Goal: Task Accomplishment & Management: Use online tool/utility

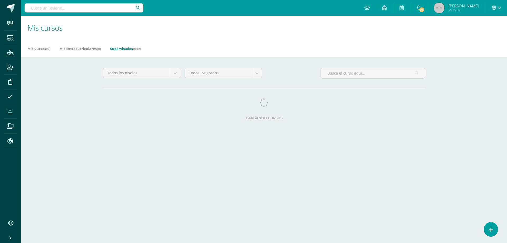
click at [84, 10] on input "text" at bounding box center [84, 7] width 119 height 9
type input "carmen godinez"
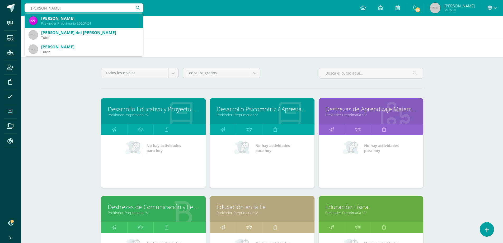
click at [60, 18] on div "Carmen Edith Godínez Morales" at bounding box center [90, 19] width 98 height 6
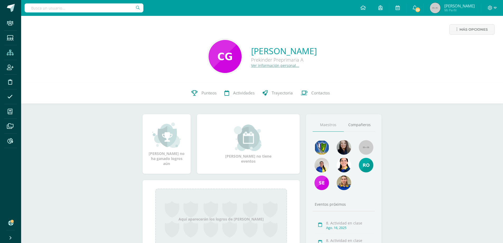
click at [10, 50] on icon at bounding box center [10, 52] width 7 height 5
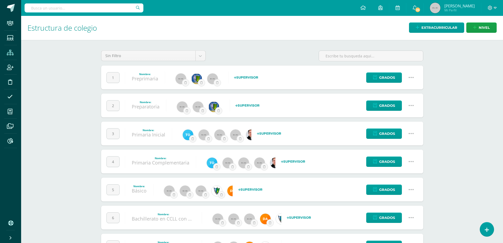
click at [412, 131] on icon at bounding box center [411, 134] width 6 height 6
click at [400, 161] on link "Configuración" at bounding box center [401, 160] width 47 height 8
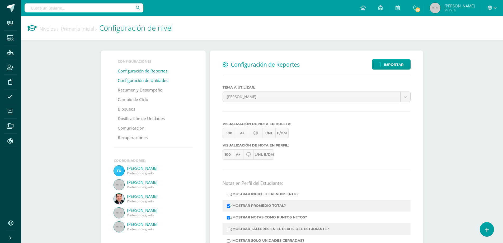
click at [127, 80] on link "Configuración de Unidades" at bounding box center [143, 81] width 50 height 10
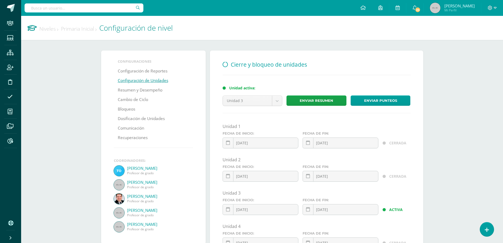
scroll to position [26, 0]
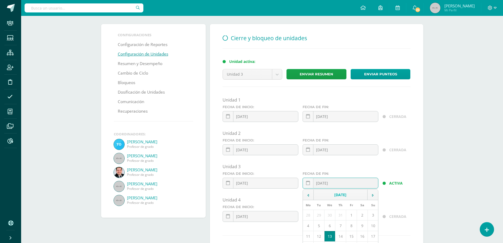
click at [337, 186] on div "2025-08-13 August, 2025 Mo Tu We Th Fr Sa Su 28 29 30 31 1 2 3 4 5 6 7 8 9 10 1…" at bounding box center [341, 185] width 76 height 15
type input "[DATE]"
click at [407, 176] on div "ACTIVA" at bounding box center [397, 181] width 32 height 21
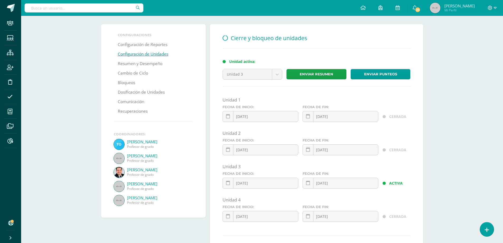
scroll to position [62, 0]
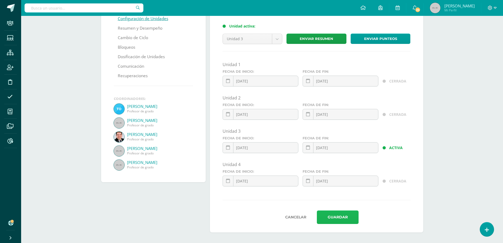
click at [348, 216] on button "Guardar" at bounding box center [338, 216] width 42 height 13
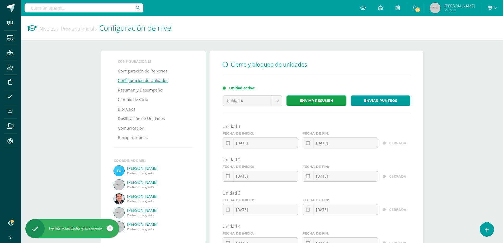
click at [55, 29] on link "Niveles" at bounding box center [48, 28] width 19 height 7
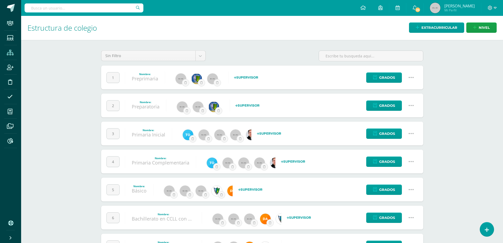
click at [415, 163] on link at bounding box center [411, 161] width 13 height 13
click at [406, 189] on link "Configuración" at bounding box center [401, 188] width 47 height 8
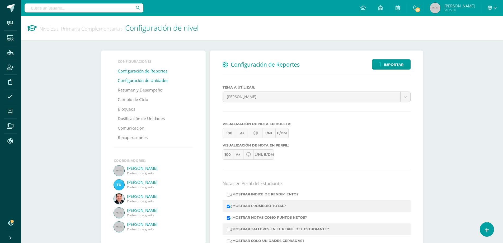
click at [142, 83] on link "Configuración de Unidades" at bounding box center [143, 81] width 50 height 10
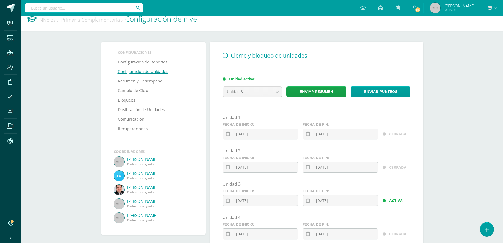
scroll to position [62, 0]
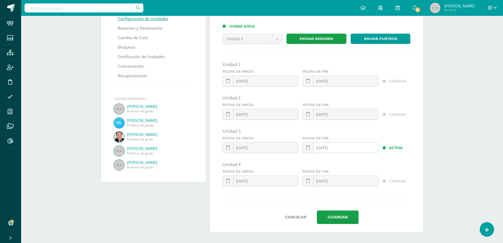
click at [334, 147] on div "2025-08-13 August, 2025 Mo Tu We Th Fr Sa Su 28 29 30 31 1 2 3 4 5 6 7 8 9 10 1…" at bounding box center [341, 149] width 76 height 15
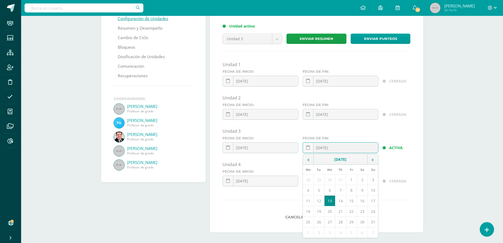
type input "[DATE]"
click at [393, 166] on div "Unidad 4" at bounding box center [317, 164] width 188 height 6
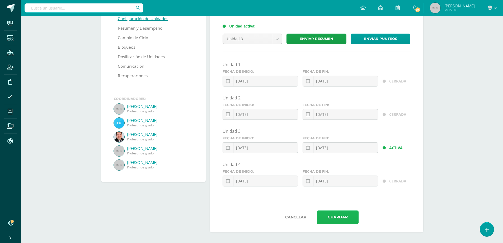
click at [329, 218] on button "Guardar" at bounding box center [338, 216] width 42 height 13
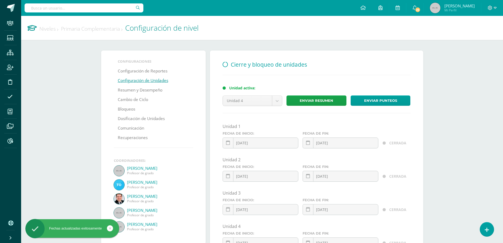
click at [45, 31] on link "Niveles" at bounding box center [48, 28] width 19 height 7
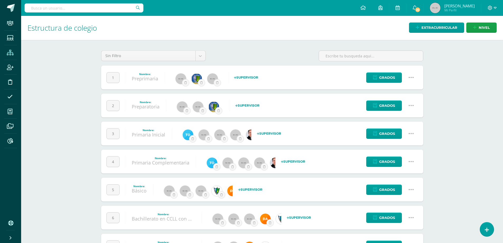
click at [410, 190] on icon at bounding box center [411, 190] width 6 height 6
click at [406, 216] on link "Configuración" at bounding box center [401, 216] width 47 height 8
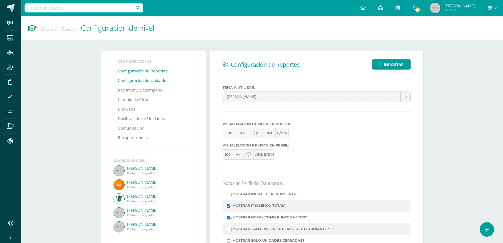
click at [161, 78] on link "Configuración de Unidades" at bounding box center [143, 81] width 50 height 10
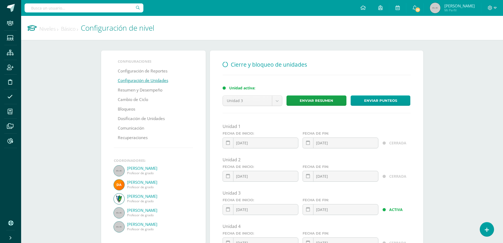
scroll to position [53, 0]
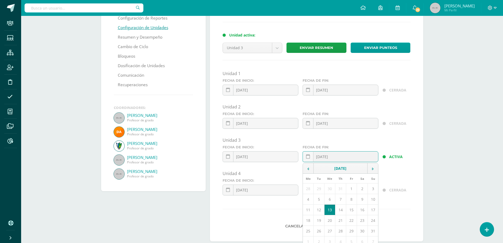
click at [342, 159] on div "2025-08-13 August, 2025 Mo Tu We Th Fr Sa Su 28 29 30 31 1 2 3 4 5 6 7 8 9 10 1…" at bounding box center [341, 158] width 76 height 15
type input "[DATE]"
click at [361, 139] on div "Unidad 3" at bounding box center [317, 140] width 188 height 6
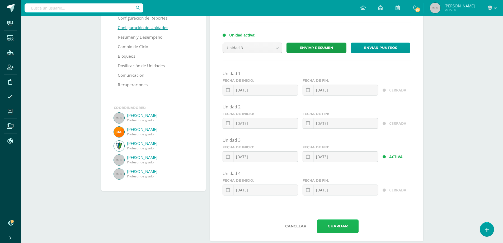
click at [340, 227] on button "Guardar" at bounding box center [338, 225] width 42 height 13
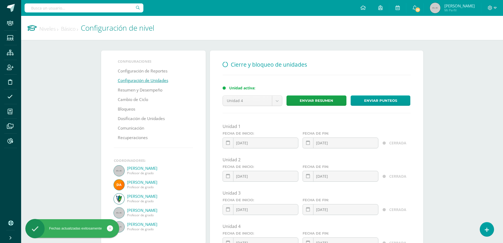
click at [54, 27] on link "Niveles" at bounding box center [48, 28] width 19 height 7
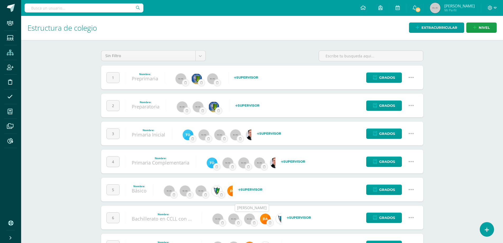
scroll to position [25, 0]
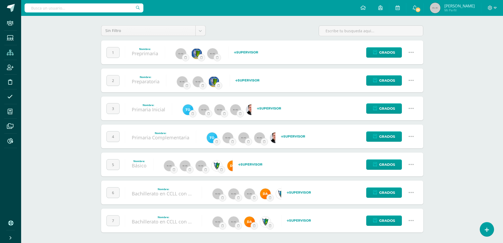
click at [413, 193] on icon at bounding box center [411, 192] width 6 height 6
click at [396, 220] on link "Configuración" at bounding box center [401, 219] width 47 height 8
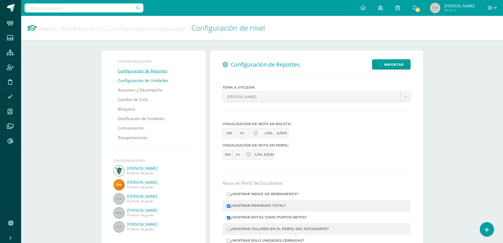
click at [148, 81] on link "Configuración de Unidades" at bounding box center [143, 81] width 50 height 10
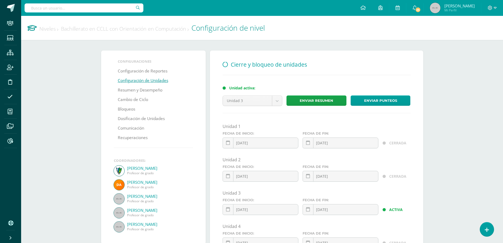
scroll to position [62, 0]
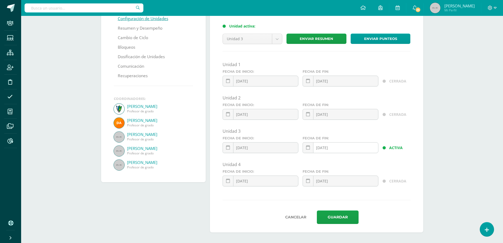
click at [347, 149] on div "2025-08-13 August, 2025 Mo Tu We Th Fr Sa Su 28 29 30 31 1 2 3 4 5 6 7 8 9 10 1…" at bounding box center [341, 149] width 76 height 15
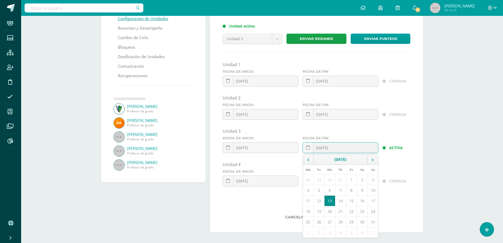
type input "2025-08-12"
drag, startPoint x: 397, startPoint y: 132, endPoint x: 383, endPoint y: 151, distance: 23.6
click at [397, 132] on div "Unidad 3" at bounding box center [317, 131] width 188 height 6
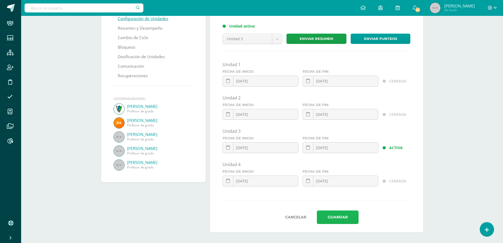
drag, startPoint x: 339, startPoint y: 216, endPoint x: 319, endPoint y: 203, distance: 24.1
click at [339, 215] on button "Guardar" at bounding box center [338, 216] width 42 height 13
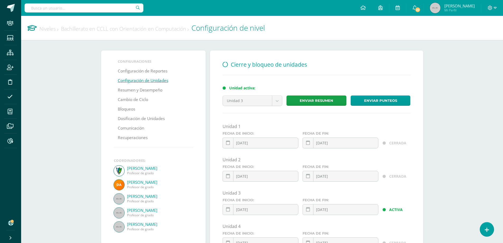
click at [52, 30] on link "Niveles" at bounding box center [48, 28] width 19 height 7
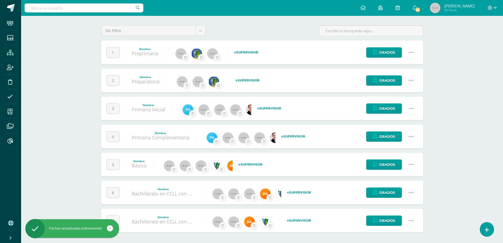
click at [412, 221] on icon at bounding box center [411, 220] width 6 height 6
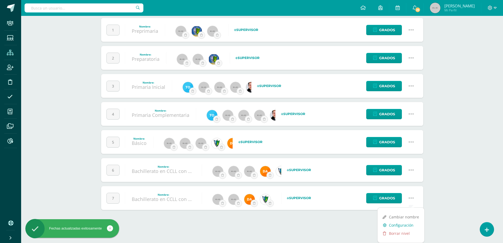
click at [412, 224] on link "Configuración" at bounding box center [401, 225] width 47 height 8
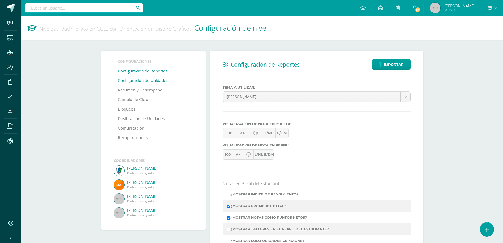
click at [128, 81] on link "Configuración de Unidades" at bounding box center [143, 81] width 50 height 10
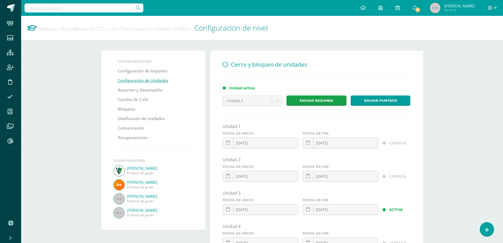
scroll to position [62, 0]
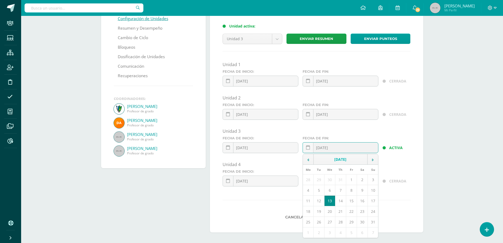
click at [343, 147] on div "2025-08-13 August, 2025 Mo Tu We Th Fr Sa Su 28 29 30 31 1 2 3 4 5 6 7 8 9 10 1…" at bounding box center [341, 149] width 76 height 15
type input "2025-08-12"
click at [371, 127] on div "Unidad 1 Fecha de inicio: 2025-01-13 January, 2025 Mo Tu We Th Fr Sa Su 30 31 1…" at bounding box center [317, 126] width 188 height 129
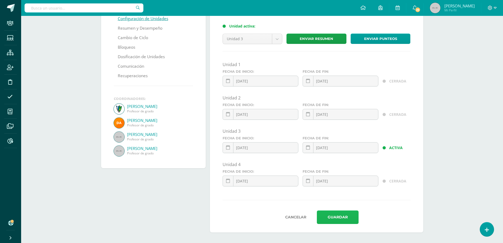
click at [337, 217] on button "Guardar" at bounding box center [338, 216] width 42 height 13
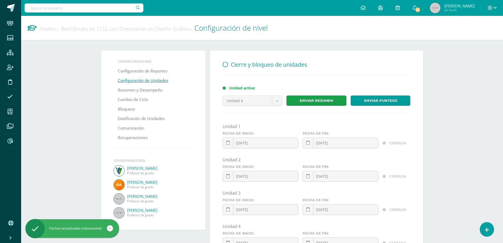
click at [11, 141] on icon at bounding box center [10, 140] width 6 height 5
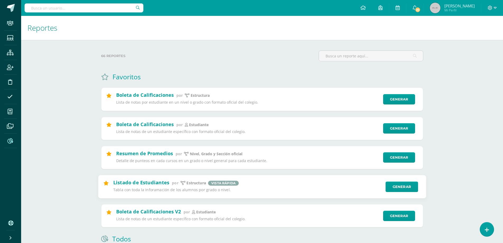
scroll to position [53, 0]
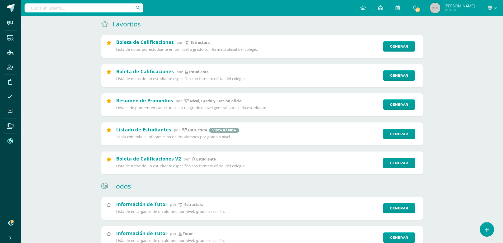
click at [83, 10] on input "text" at bounding box center [84, 7] width 119 height 9
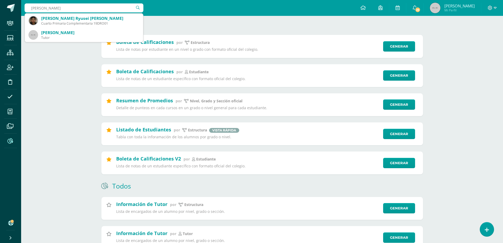
type input "rivas orozco"
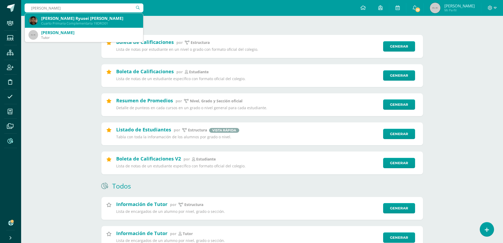
click at [96, 22] on div "Cuarto Primaria Complementaria 19DRO01" at bounding box center [90, 23] width 98 height 4
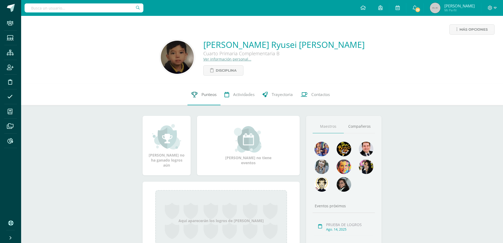
click at [211, 95] on span "Punteos" at bounding box center [209, 95] width 15 height 6
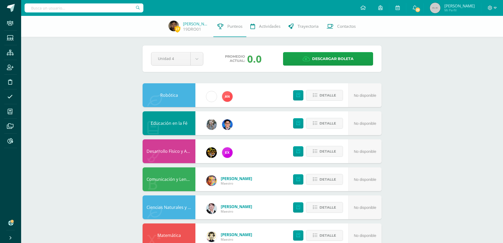
click at [181, 180] on link "Comunicación y Lenguaje L.1" at bounding box center [175, 179] width 57 height 6
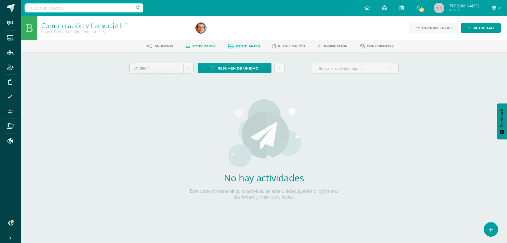
click at [245, 44] on span "Estudiantes" at bounding box center [248, 46] width 24 height 4
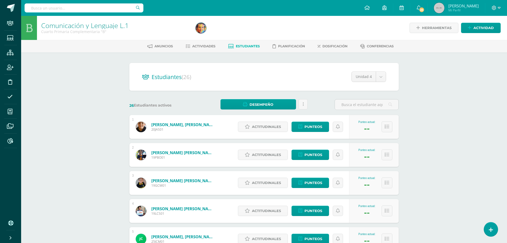
click at [379, 77] on body "Staff Estudiantes Estructura Inscripción Disciplina Asistencia Mis cursos Archi…" at bounding box center [253, 212] width 507 height 424
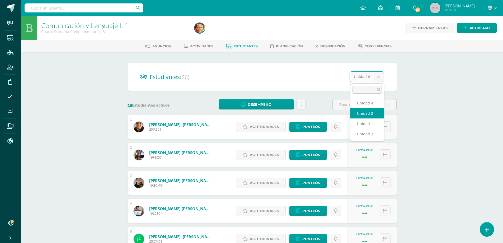
select select "/dashboard/teacher/section/3949/students/?unit=154922"
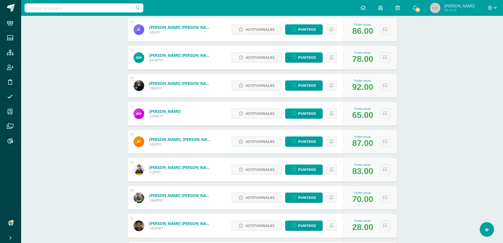
scroll to position [593, 0]
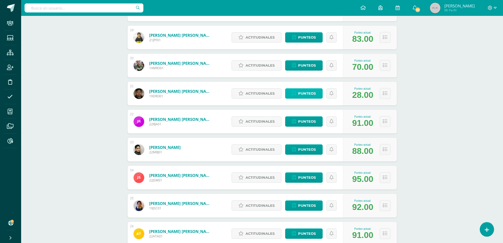
click at [305, 91] on span "Punteos" at bounding box center [307, 94] width 18 height 10
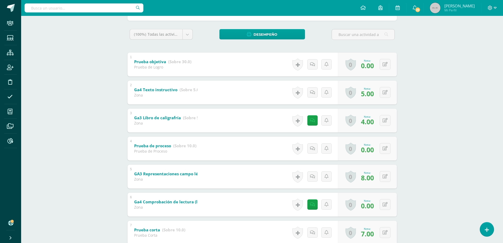
scroll to position [106, 0]
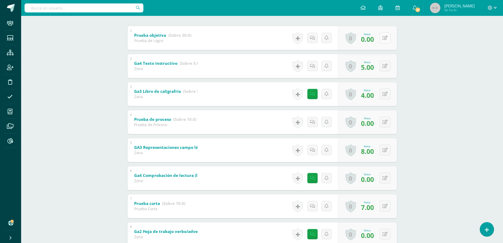
click at [385, 36] on button at bounding box center [385, 37] width 11 height 11
type input "0"
click at [115, 51] on div "Comunicación y Lenguaje L.1 Cuarto Primaria Complementaria "B" Herramientas Det…" at bounding box center [262, 123] width 482 height 427
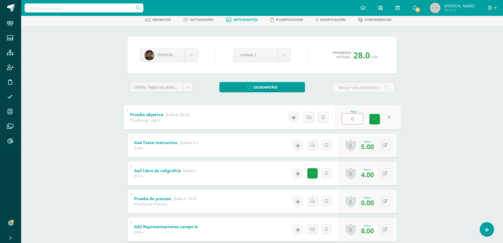
click at [352, 119] on input "0" at bounding box center [352, 118] width 21 height 11
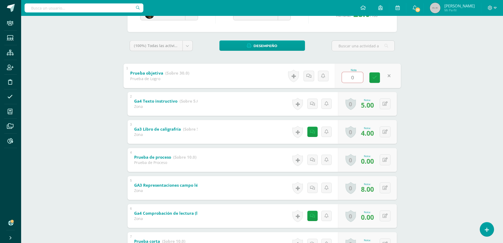
scroll to position [0, 0]
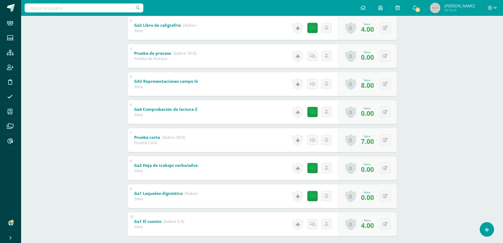
scroll to position [200, 0]
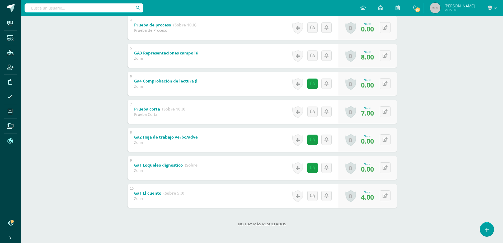
click at [6, 137] on span at bounding box center [10, 141] width 12 height 12
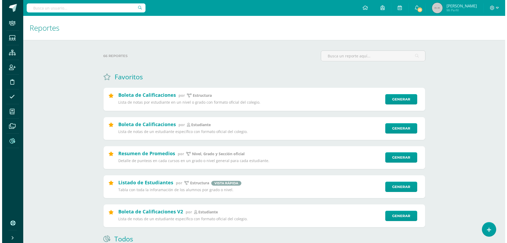
scroll to position [26, 0]
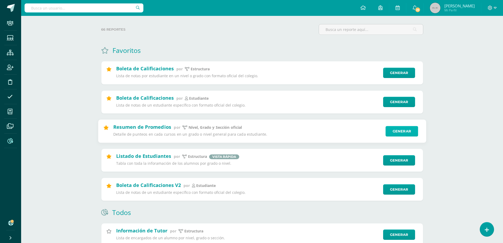
click at [412, 132] on link "Generar" at bounding box center [402, 131] width 32 height 11
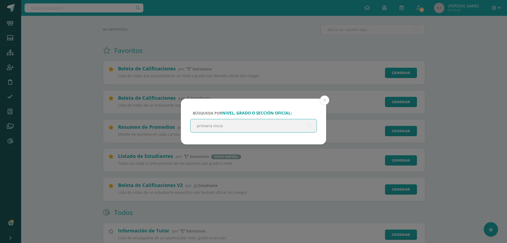
type input "primaria inicial"
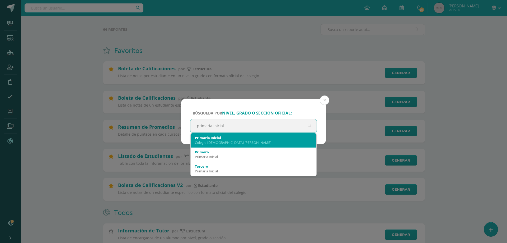
click at [230, 142] on div "Colegio Salesiano Don Bosco" at bounding box center [253, 142] width 117 height 5
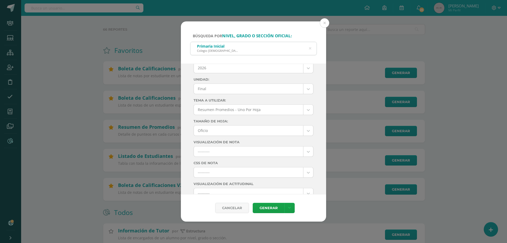
scroll to position [0, 0]
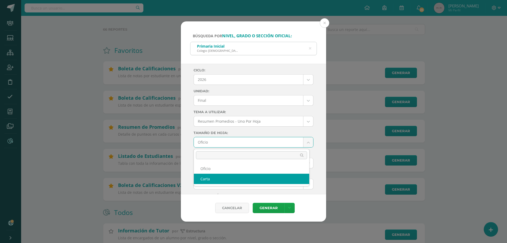
select select "letter"
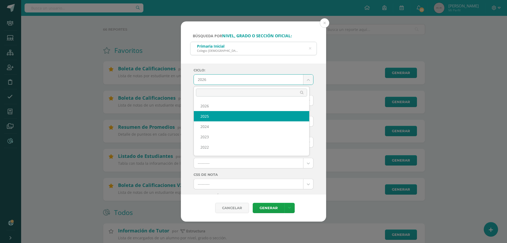
select select "7"
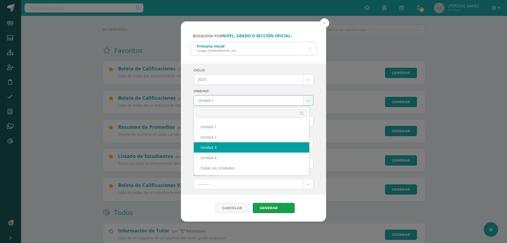
select select "Unidad 3"
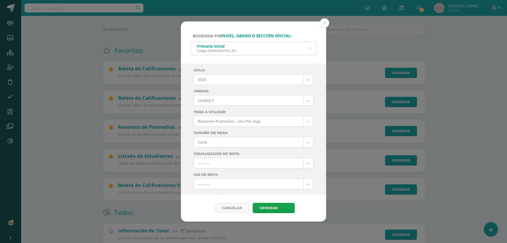
scroll to position [26, 0]
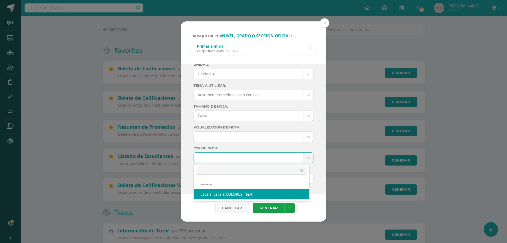
select select "10"
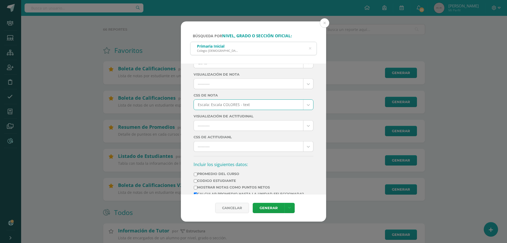
scroll to position [159, 0]
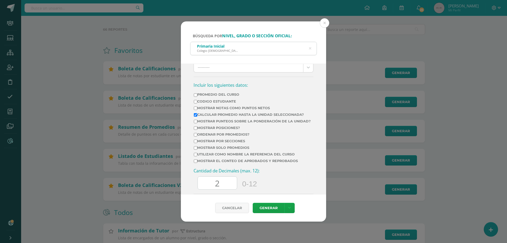
click at [221, 110] on td "Mostrar Notas Como Puntos Netos" at bounding box center [253, 109] width 118 height 7
click at [221, 109] on label "Mostrar Notas Como Puntos Netos" at bounding box center [252, 108] width 117 height 4
click at [197, 109] on input "Mostrar Notas Como Puntos Netos" at bounding box center [195, 107] width 3 height 3
checkbox input "true"
click at [199, 114] on label "Calcular promedio hasta la unidad seleccionada?" at bounding box center [252, 115] width 117 height 4
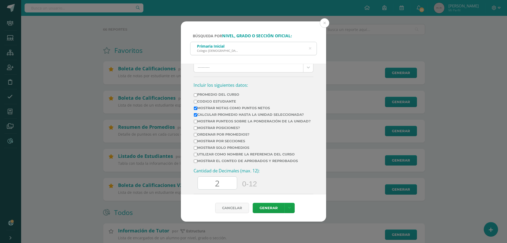
click at [197, 114] on input "Calcular promedio hasta la unidad seleccionada?" at bounding box center [195, 114] width 3 height 3
click at [207, 113] on label "Calcular promedio hasta la unidad seleccionada?" at bounding box center [252, 115] width 117 height 4
click at [197, 113] on input "Calcular promedio hasta la unidad seleccionada?" at bounding box center [195, 114] width 3 height 3
checkbox input "true"
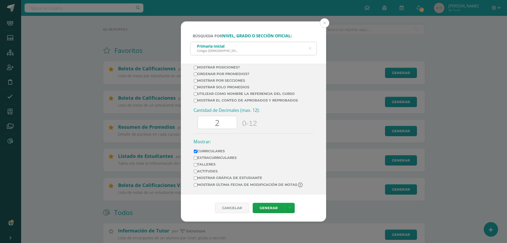
scroll to position [170, 0]
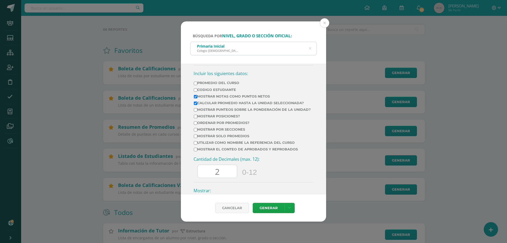
click at [210, 134] on td "Mostrar por secciones" at bounding box center [253, 130] width 118 height 7
click at [210, 131] on label "Mostrar por secciones" at bounding box center [252, 129] width 117 height 4
click at [197, 131] on input "Mostrar por secciones" at bounding box center [195, 129] width 3 height 3
checkbox input "true"
click at [207, 154] on td "Mostrar el conteo de Aprobados y Reprobados" at bounding box center [253, 150] width 118 height 7
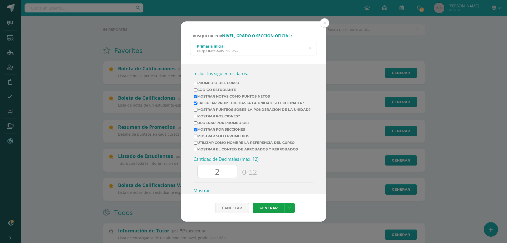
click at [207, 151] on label "Mostrar el conteo de Aprobados y Reprobados" at bounding box center [252, 149] width 117 height 4
click at [197, 151] on input "Mostrar el conteo de Aprobados y Reprobados" at bounding box center [195, 149] width 3 height 3
checkbox input "true"
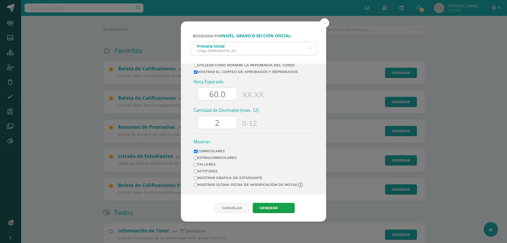
click at [214, 100] on input "60.0" at bounding box center [217, 93] width 39 height 13
type input "70.0"
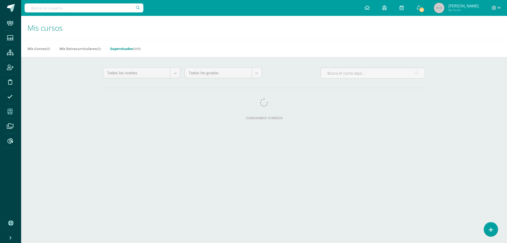
click at [82, 7] on input "text" at bounding box center [84, 7] width 119 height 9
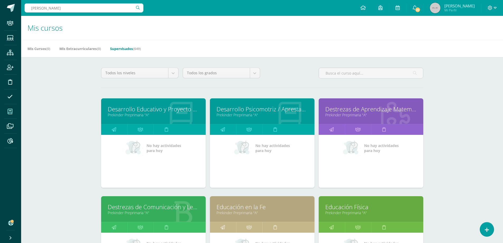
type input "[PERSON_NAME]"
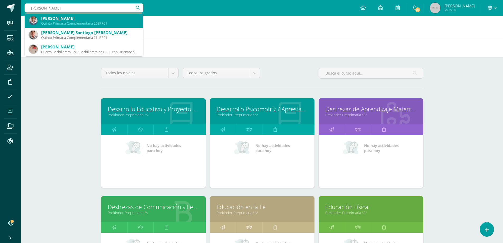
click at [71, 21] on div "Quinto Primaria Complementaria 20SPR01" at bounding box center [90, 23] width 98 height 4
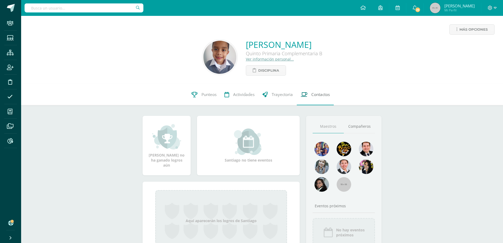
click at [324, 93] on span "Contactos" at bounding box center [321, 95] width 18 height 6
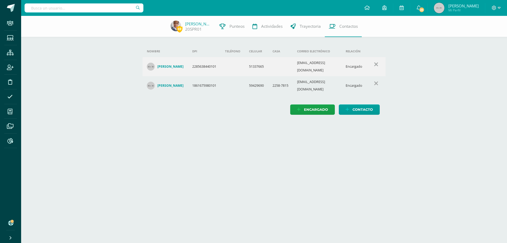
click at [91, 10] on input "text" at bounding box center [84, 7] width 119 height 9
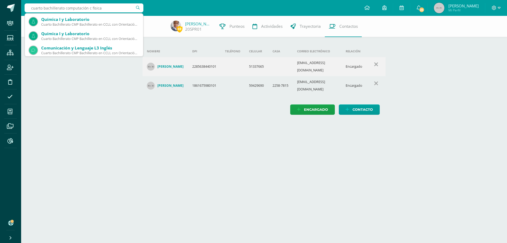
scroll to position [476, 0]
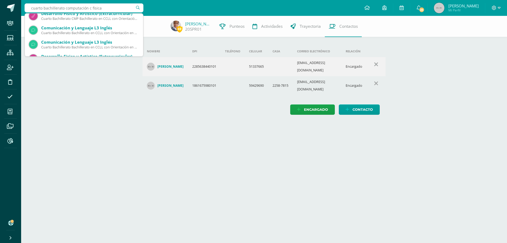
drag, startPoint x: 101, startPoint y: 9, endPoint x: 89, endPoint y: 9, distance: 12.2
click at [89, 9] on input "cuarto bachillerato computación c fisica" at bounding box center [84, 7] width 119 height 9
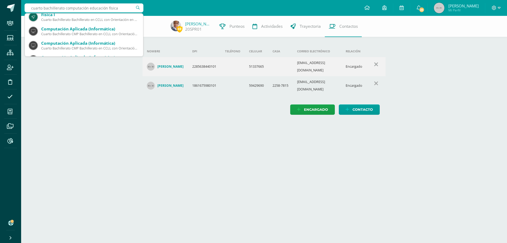
scroll to position [0, 0]
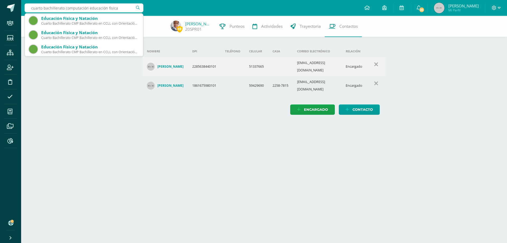
type input "cuarto bachillerato computación educación fisica c"
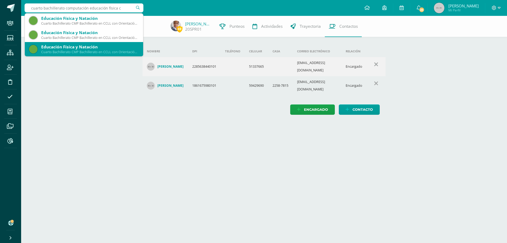
click at [90, 49] on div "Educación Física y Natación" at bounding box center [90, 47] width 98 height 6
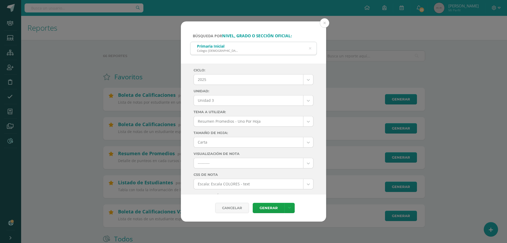
select select "7"
select select "Unidad 3"
select select "letter"
select select "10"
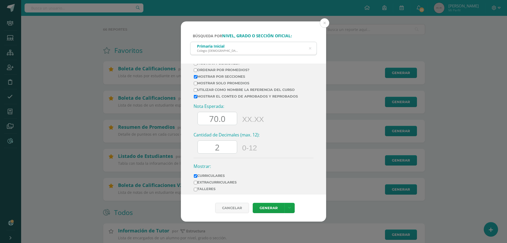
scroll to position [252, 0]
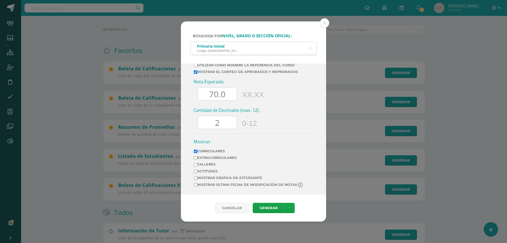
click at [222, 122] on input "2" at bounding box center [217, 122] width 39 height 13
drag, startPoint x: 208, startPoint y: 156, endPoint x: 220, endPoint y: 183, distance: 29.6
click at [208, 156] on label "Extracurriculares" at bounding box center [249, 158] width 110 height 4
click at [197, 156] on input "Extracurriculares" at bounding box center [195, 157] width 3 height 3
checkbox input "true"
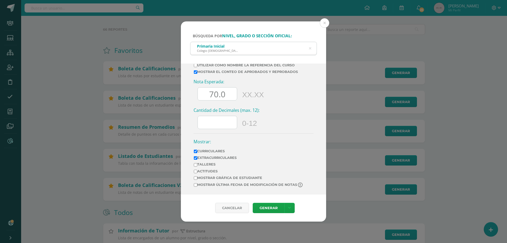
click at [222, 185] on label "Mostrar última fecha de modificación de notas" at bounding box center [249, 184] width 110 height 5
click at [197, 185] on input "Mostrar última fecha de modificación de notas" at bounding box center [195, 184] width 3 height 3
checkbox input "true"
click at [273, 207] on link "Generar" at bounding box center [269, 208] width 32 height 10
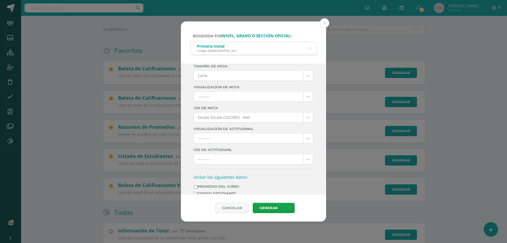
scroll to position [0, 0]
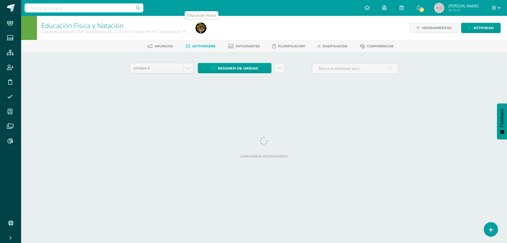
click at [199, 28] on img at bounding box center [201, 28] width 11 height 11
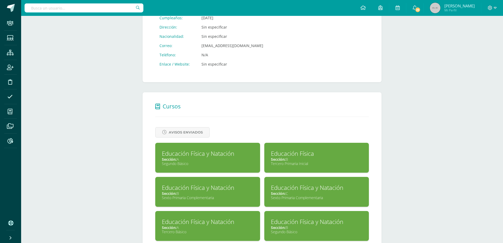
scroll to position [291, 0]
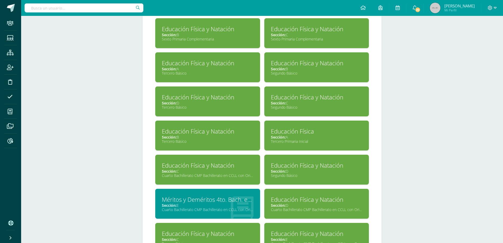
click at [218, 167] on div "Educación Física y Natación" at bounding box center [208, 165] width 92 height 8
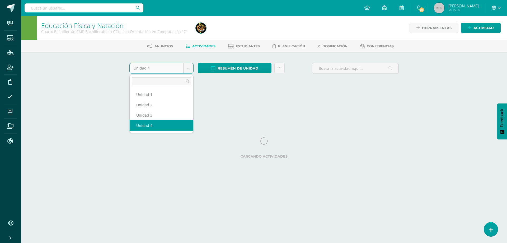
click at [185, 67] on body "Staff Estudiantes Estructura Inscripción Disciplina Asistencia Mis cursos Archi…" at bounding box center [253, 49] width 507 height 99
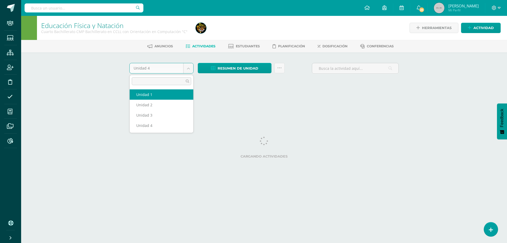
select select "Unidad 1"
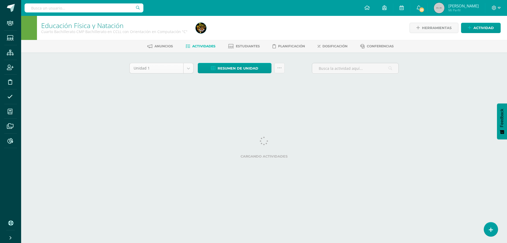
click at [187, 69] on body "Staff Estudiantes Estructura Inscripción Disciplina Asistencia Mis cursos Archi…" at bounding box center [253, 49] width 507 height 99
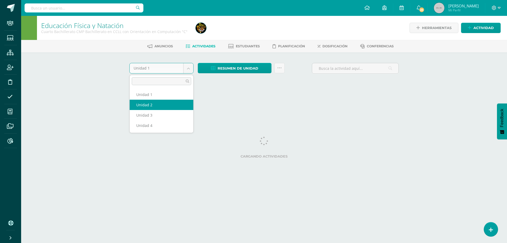
select select "Unidad 2"
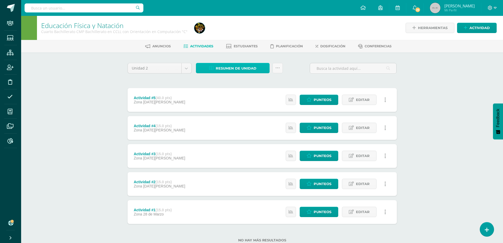
click at [255, 71] on span "Resumen de unidad" at bounding box center [236, 68] width 41 height 10
click at [235, 36] on link "Descargar como HTML" at bounding box center [233, 34] width 56 height 8
click at [187, 71] on body "Staff Estudiantes Estructura Inscripción Disciplina Asistencia Mis cursos Archi…" at bounding box center [251, 129] width 503 height 259
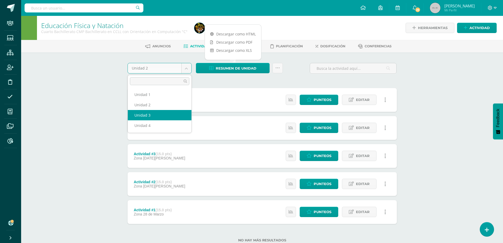
select select "Unidad 3"
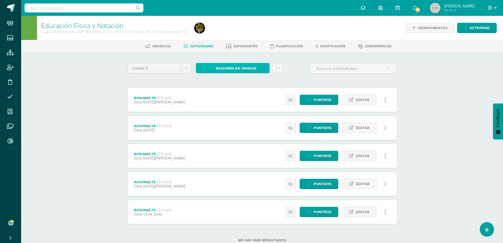
click at [232, 69] on span "Resumen de unidad" at bounding box center [236, 68] width 41 height 10
click at [226, 34] on link "Descargar como HTML" at bounding box center [233, 34] width 56 height 8
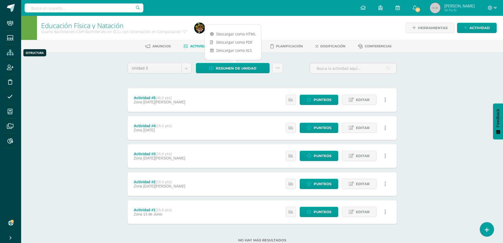
click at [12, 53] on icon at bounding box center [10, 52] width 7 height 5
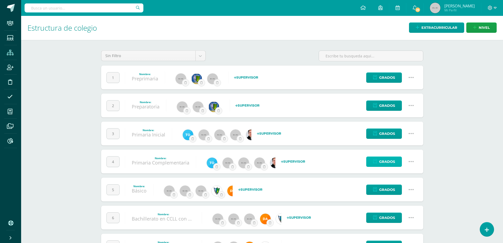
click at [391, 160] on span "Grados" at bounding box center [387, 162] width 16 height 10
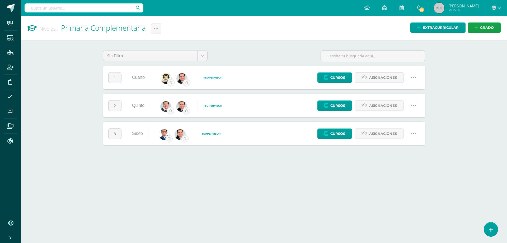
click at [410, 77] on link at bounding box center [413, 77] width 13 height 13
click at [407, 104] on link "Configuración" at bounding box center [403, 104] width 47 height 8
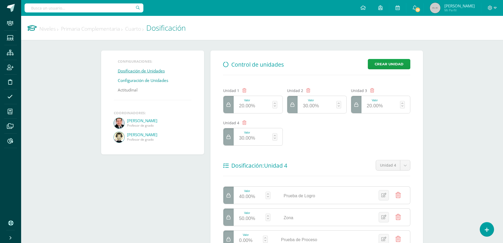
click at [153, 81] on link "Configuración de Unidades" at bounding box center [143, 81] width 50 height 10
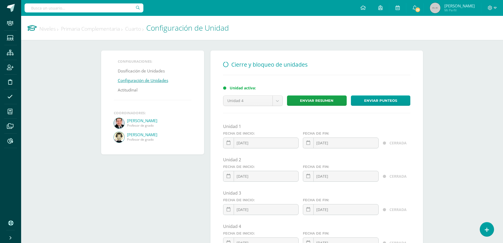
scroll to position [53, 0]
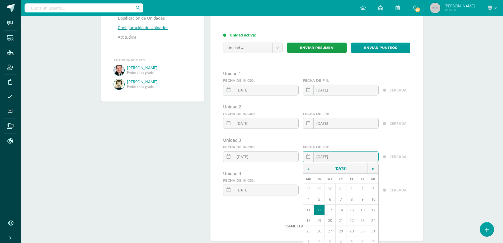
click at [335, 159] on div "[DATE] August, 2025 Mo Tu We Th Fr Sa Su 28 29 30 31 1 2 3 4 5 6 7 8 9 10 11 12…" at bounding box center [341, 158] width 76 height 15
type input "[DATE]"
drag, startPoint x: 398, startPoint y: 183, endPoint x: 391, endPoint y: 185, distance: 7.5
click at [398, 183] on div "CERRADA" at bounding box center [397, 188] width 32 height 21
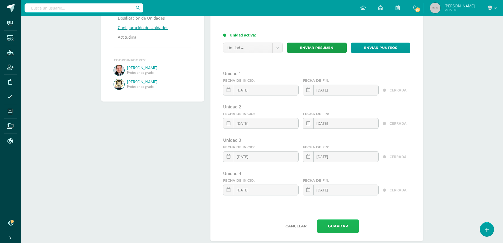
click at [344, 226] on button "Guardar" at bounding box center [338, 225] width 42 height 13
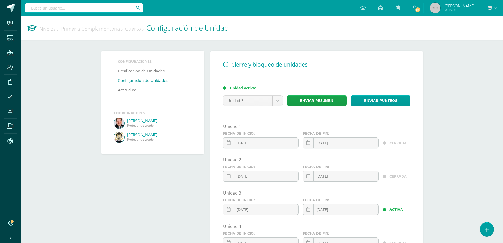
scroll to position [62, 0]
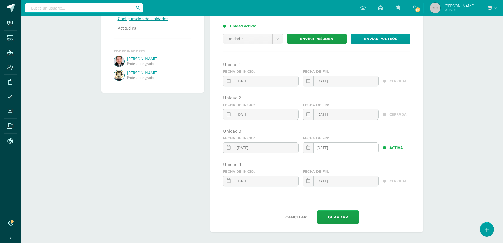
click at [343, 146] on div "[DATE] August, 2025 Mo Tu We Th Fr Sa Su 28 29 30 31 1 2 3 4 5 6 7 8 9 10 11 12…" at bounding box center [341, 149] width 76 height 15
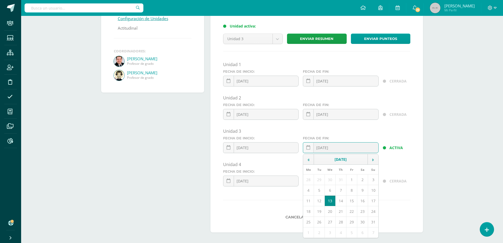
type input "[DATE]"
click at [391, 159] on div "Unidad 1 Fecha de inicio: [DATE] January, 2025 Mo Tu We Th Fr Sa Su 30 31 1 2 3…" at bounding box center [316, 126] width 187 height 129
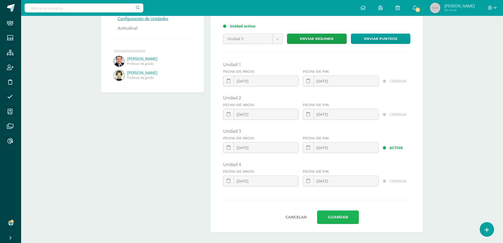
click at [328, 216] on button "Guardar" at bounding box center [338, 216] width 42 height 13
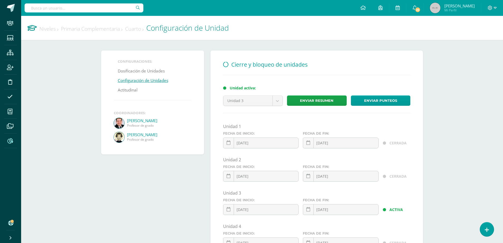
click at [11, 143] on icon at bounding box center [10, 140] width 6 height 5
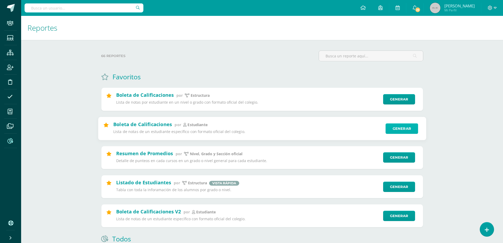
click at [401, 125] on link "Generar" at bounding box center [402, 128] width 32 height 11
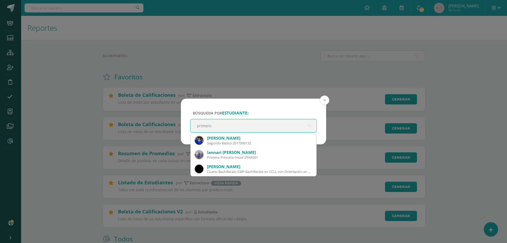
type input "primero"
click at [322, 100] on button at bounding box center [325, 100] width 10 height 10
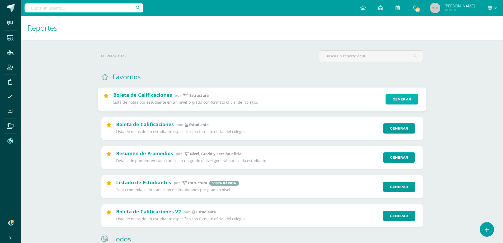
click at [406, 99] on link "Generar" at bounding box center [402, 99] width 32 height 11
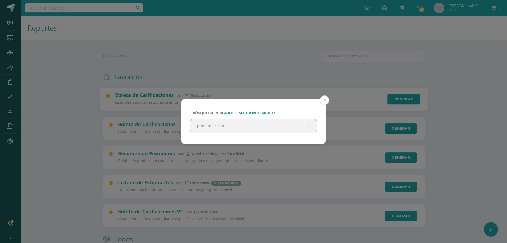
type input "primero primaria"
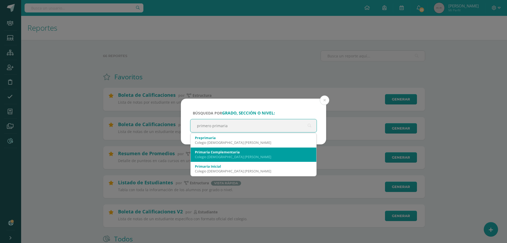
scroll to position [26, 0]
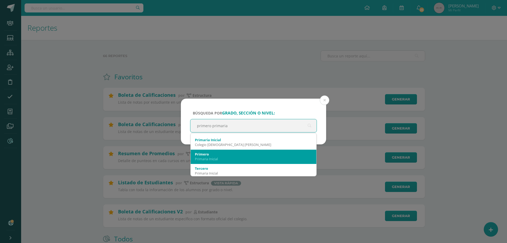
click at [226, 159] on div "Primaria Inicial" at bounding box center [253, 158] width 117 height 5
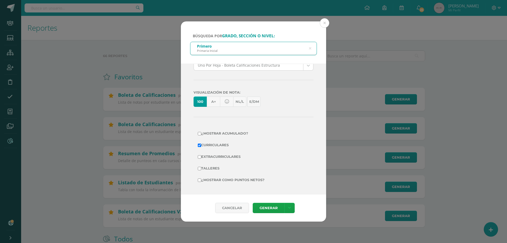
scroll to position [0, 0]
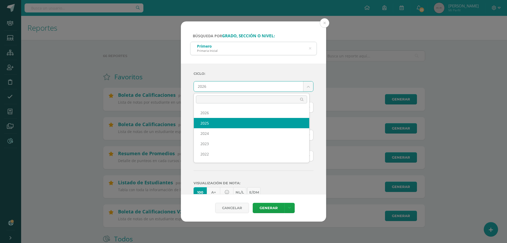
select select "7"
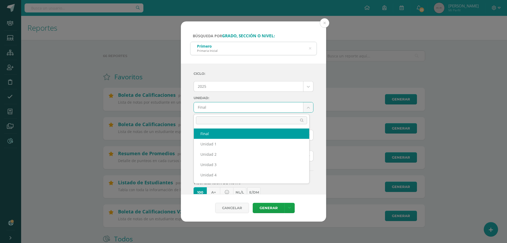
drag, startPoint x: 243, startPoint y: 111, endPoint x: 238, endPoint y: 114, distance: 6.1
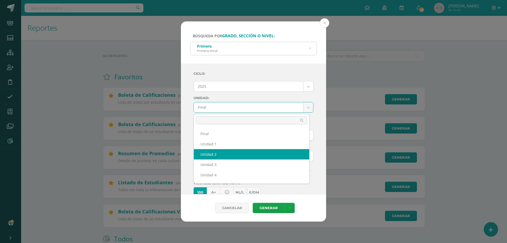
scroll to position [7, 0]
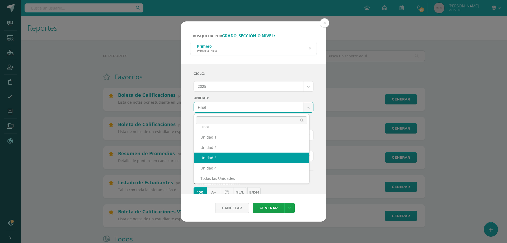
drag, startPoint x: 232, startPoint y: 154, endPoint x: 228, endPoint y: 150, distance: 5.8
select select "Unidad 3"
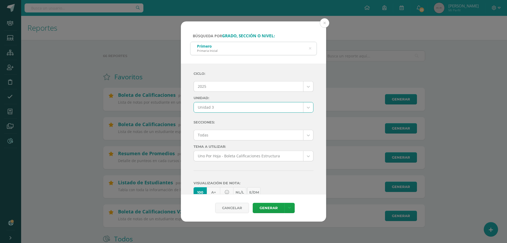
drag, startPoint x: 225, startPoint y: 135, endPoint x: 214, endPoint y: 134, distance: 10.9
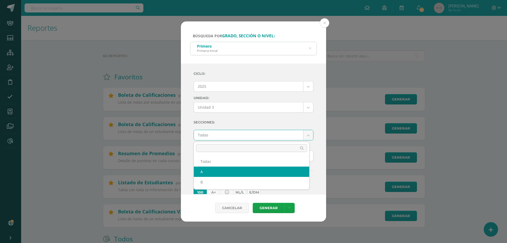
select select "A"
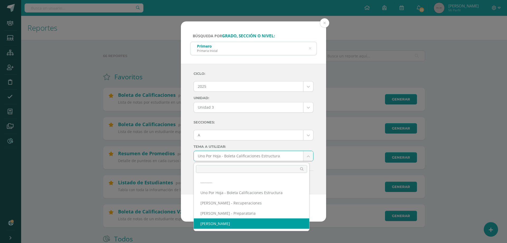
drag, startPoint x: 231, startPoint y: 224, endPoint x: 233, endPoint y: 219, distance: 5.1
select select "57"
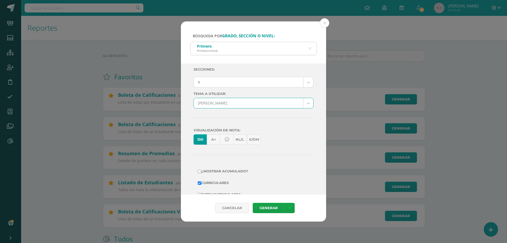
scroll to position [91, 0]
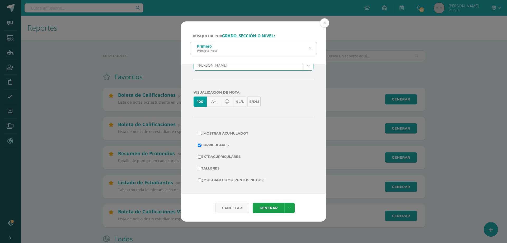
click at [236, 158] on label "Extracurriculares" at bounding box center [253, 156] width 111 height 7
click at [211, 157] on label "Extracurriculares" at bounding box center [253, 156] width 111 height 7
click at [201, 157] on input "Extracurriculares" at bounding box center [199, 156] width 3 height 3
checkbox input "true"
click at [221, 175] on td "¿Mostrar como puntos netos?" at bounding box center [254, 180] width 120 height 12
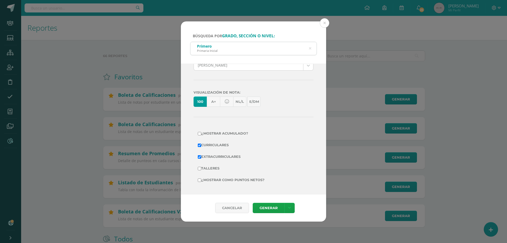
click at [226, 177] on label "¿Mostrar como puntos netos?" at bounding box center [253, 179] width 111 height 7
click at [201, 178] on input "¿Mostrar como puntos netos?" at bounding box center [199, 179] width 3 height 3
checkbox input "true"
click at [266, 209] on link "Generar" at bounding box center [269, 208] width 32 height 10
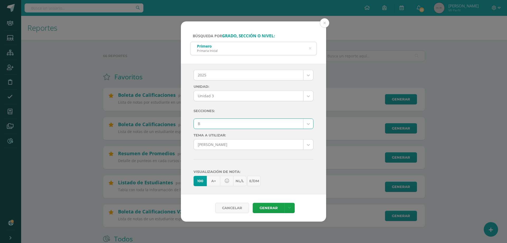
select select "B"
click at [268, 209] on link "Generar" at bounding box center [269, 208] width 32 height 10
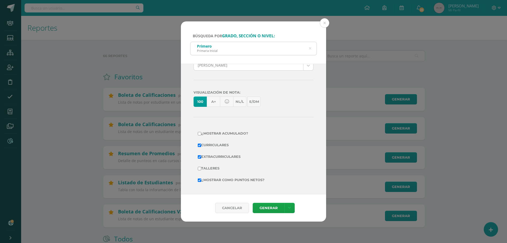
scroll to position [0, 0]
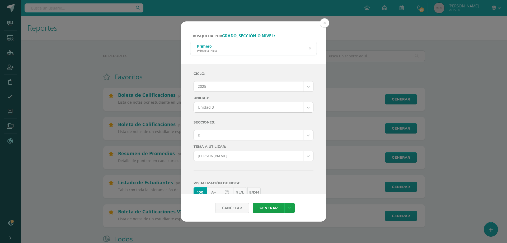
click at [311, 48] on icon at bounding box center [310, 48] width 13 height 2
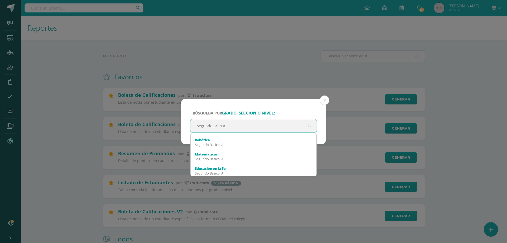
type input "segundo primaria"
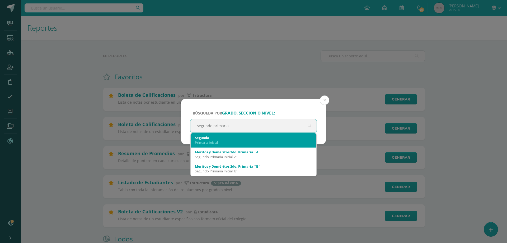
click at [221, 141] on div "Primaria Inicial" at bounding box center [253, 142] width 117 height 5
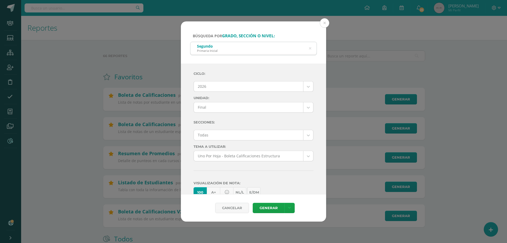
click at [218, 79] on div "Ciclo: 2026 2026 2025 2024 2023 2022 2021 Unidad: Final Final Secciones: Todas …" at bounding box center [254, 172] width 120 height 208
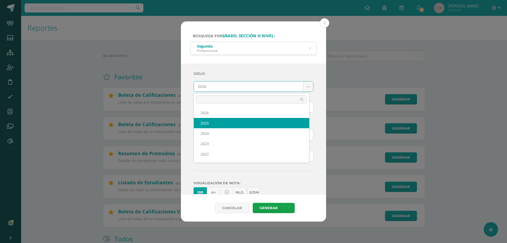
drag, startPoint x: 211, startPoint y: 124, endPoint x: 199, endPoint y: 113, distance: 16.3
select select "7"
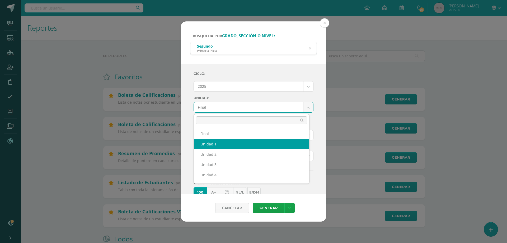
select select "Unidad 1"
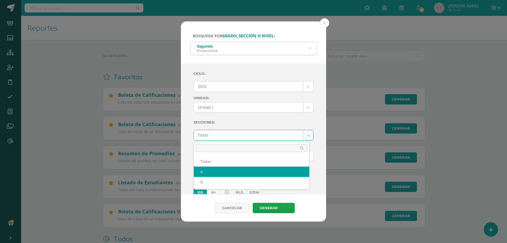
select select "A"
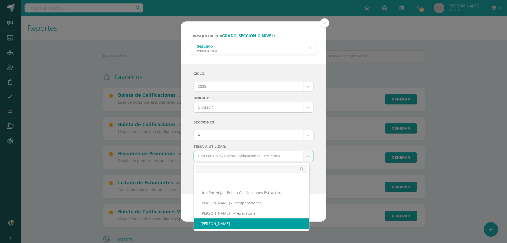
select select "57"
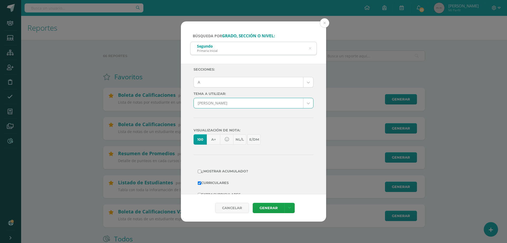
scroll to position [91, 0]
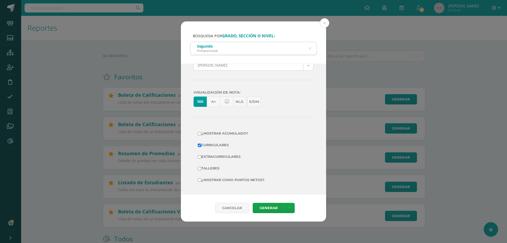
click at [226, 177] on label "¿Mostrar como puntos netos?" at bounding box center [253, 179] width 111 height 7
click at [201, 178] on input "¿Mostrar como puntos netos?" at bounding box center [199, 179] width 3 height 3
checkbox input "true"
click at [273, 208] on link "Generar" at bounding box center [269, 208] width 32 height 10
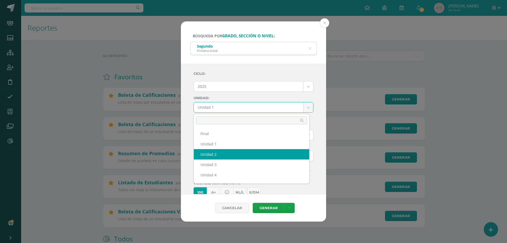
drag, startPoint x: 225, startPoint y: 152, endPoint x: 232, endPoint y: 117, distance: 36.0
select select "Unidad 2"
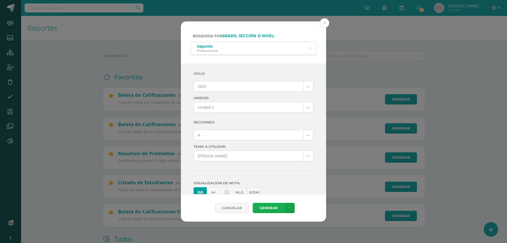
click at [269, 205] on link "Generar" at bounding box center [269, 208] width 32 height 10
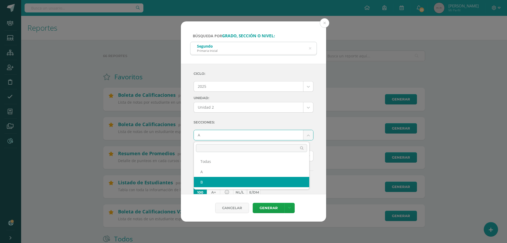
select select "B"
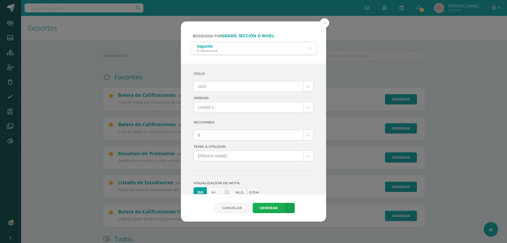
click at [268, 209] on link "Generar" at bounding box center [269, 208] width 32 height 10
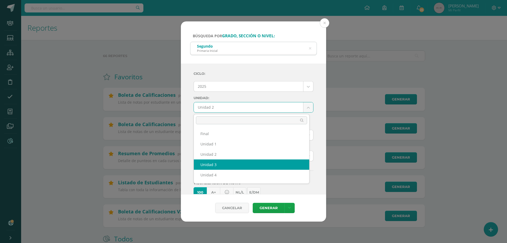
select select "Unidad 3"
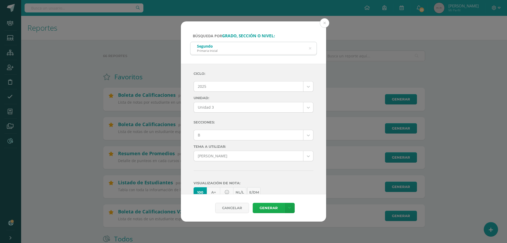
click at [275, 205] on link "Generar" at bounding box center [269, 208] width 32 height 10
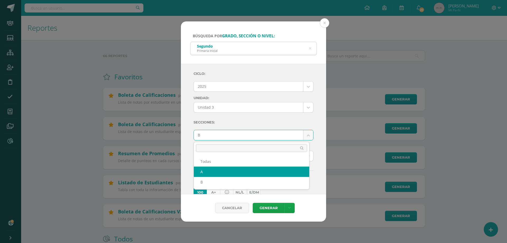
select select "A"
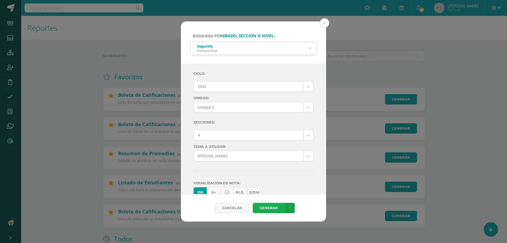
click at [261, 206] on link "Generar" at bounding box center [269, 208] width 32 height 10
click at [310, 49] on icon at bounding box center [310, 48] width 11 height 11
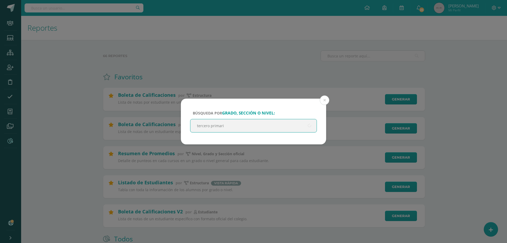
type input "tercero primaria"
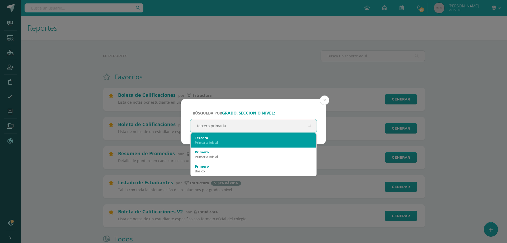
drag, startPoint x: 231, startPoint y: 142, endPoint x: 222, endPoint y: 143, distance: 9.8
click at [228, 142] on div "Primaria Inicial" at bounding box center [253, 142] width 117 height 5
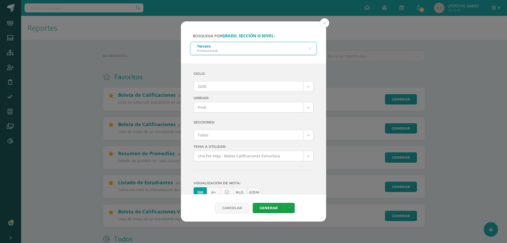
click at [216, 76] on label "Ciclo:" at bounding box center [254, 73] width 120 height 11
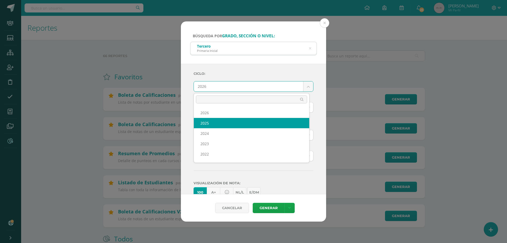
select select "7"
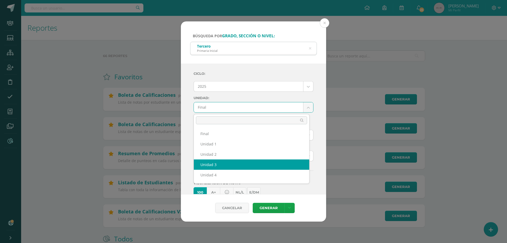
select select "Unidad 3"
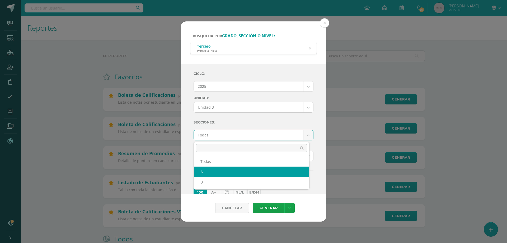
select select "A"
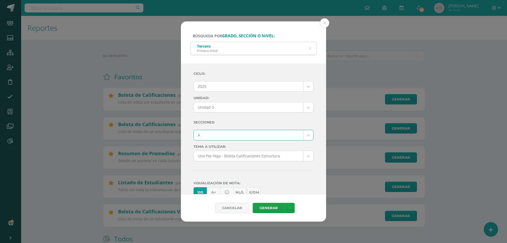
scroll to position [79, 0]
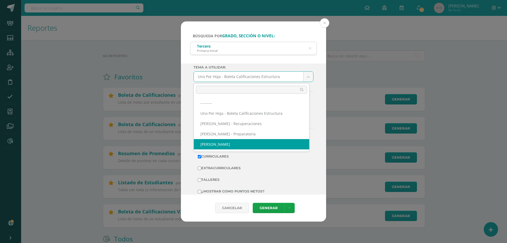
select select "57"
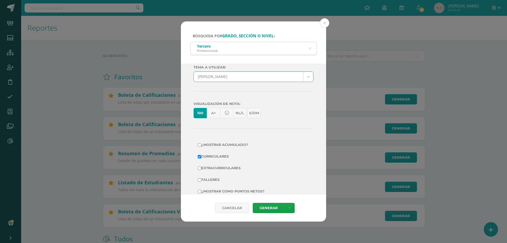
click at [221, 170] on label "Extracurriculares" at bounding box center [253, 167] width 111 height 7
click at [201, 170] on input "Extracurriculares" at bounding box center [199, 167] width 3 height 3
checkbox input "true"
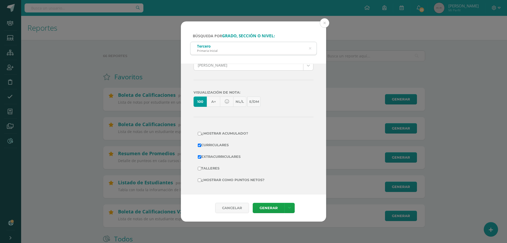
click at [254, 180] on label "¿Mostrar como puntos netos?" at bounding box center [253, 179] width 111 height 7
click at [201, 180] on input "¿Mostrar como puntos netos?" at bounding box center [199, 179] width 3 height 3
checkbox input "true"
click at [277, 206] on link "Generar" at bounding box center [269, 208] width 32 height 10
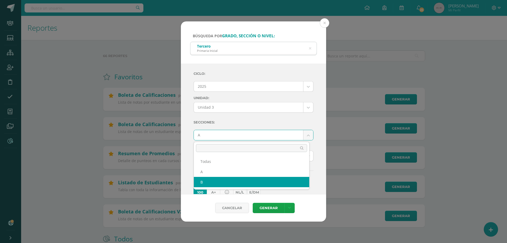
select select "B"
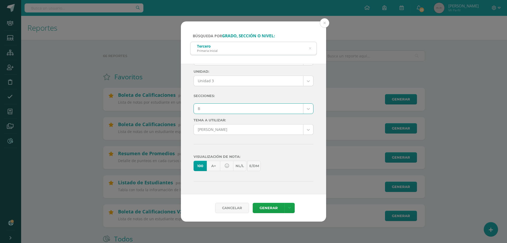
scroll to position [91, 0]
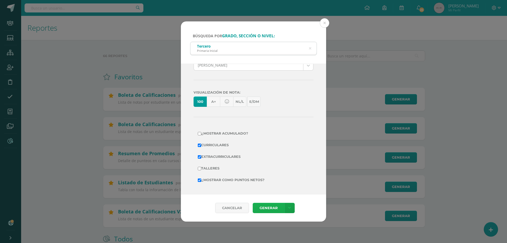
click at [270, 208] on link "Generar" at bounding box center [269, 208] width 32 height 10
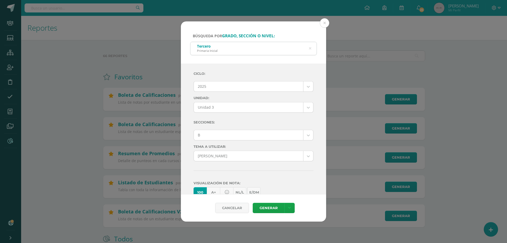
click at [311, 48] on icon at bounding box center [310, 48] width 11 height 11
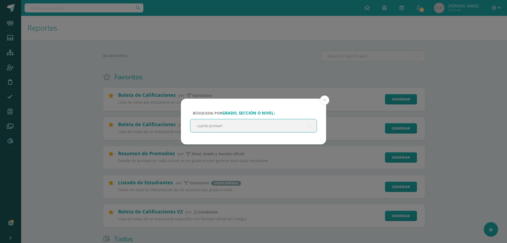
type input "cuarto primaria"
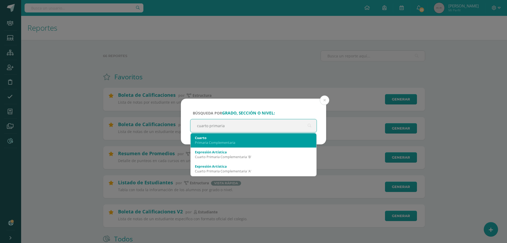
click at [235, 139] on div "Cuarto" at bounding box center [253, 137] width 117 height 5
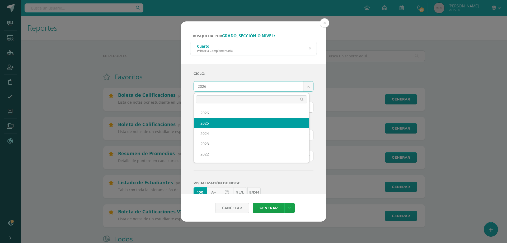
select select "7"
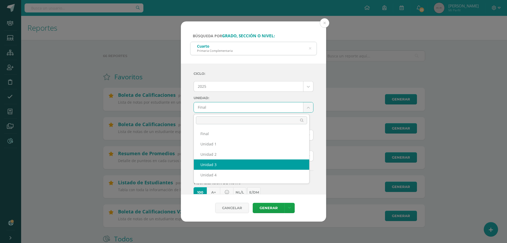
drag, startPoint x: 210, startPoint y: 165, endPoint x: 215, endPoint y: 139, distance: 26.7
select select "Unidad 3"
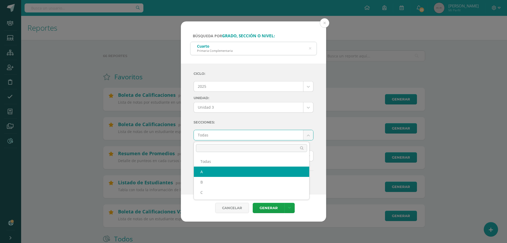
select select "A"
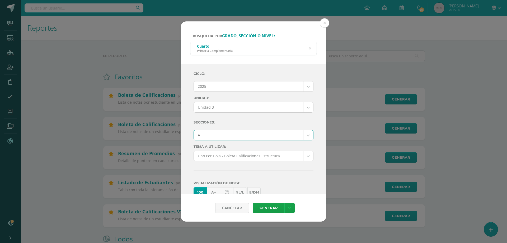
click at [230, 150] on div "Ciclo: 2025 2026 2025 2024 2023 2022 2021 Unidad: Unidad 3 Final Unidad 1 Unida…" at bounding box center [254, 172] width 120 height 208
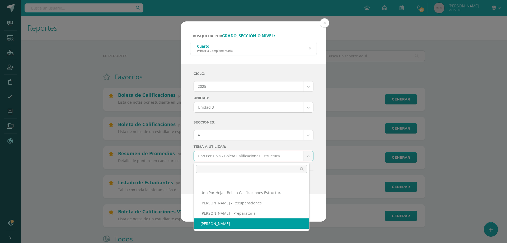
select select "57"
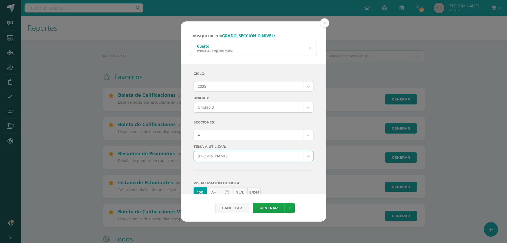
scroll to position [79, 0]
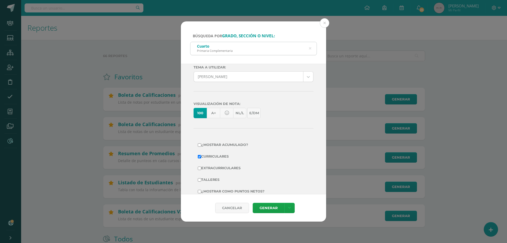
click at [223, 168] on label "Extracurriculares" at bounding box center [253, 167] width 111 height 7
click at [201, 168] on input "Extracurriculares" at bounding box center [199, 167] width 3 height 3
checkbox input "true"
click at [229, 192] on label "¿Mostrar como puntos netos?" at bounding box center [253, 191] width 111 height 7
click at [201, 192] on input "¿Mostrar como puntos netos?" at bounding box center [199, 191] width 3 height 3
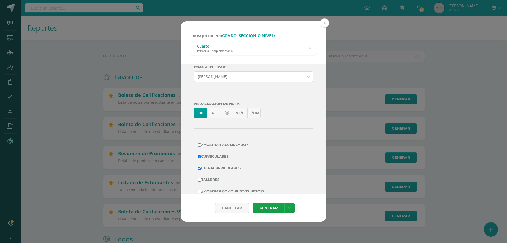
checkbox input "true"
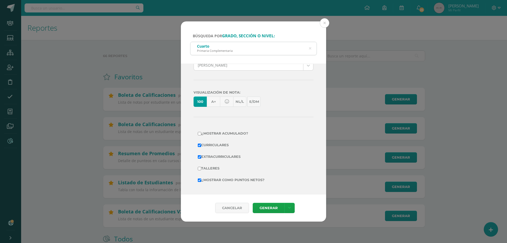
scroll to position [0, 0]
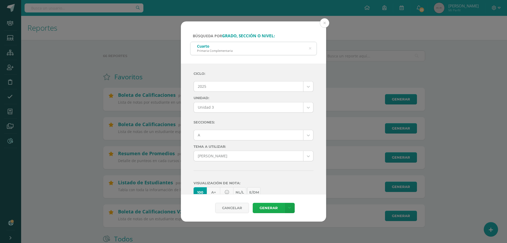
click at [268, 208] on link "Generar" at bounding box center [269, 208] width 32 height 10
drag, startPoint x: 224, startPoint y: 135, endPoint x: 219, endPoint y: 136, distance: 4.7
click at [265, 207] on link "Generar" at bounding box center [269, 208] width 32 height 10
drag, startPoint x: 217, startPoint y: 134, endPoint x: 216, endPoint y: 138, distance: 4.4
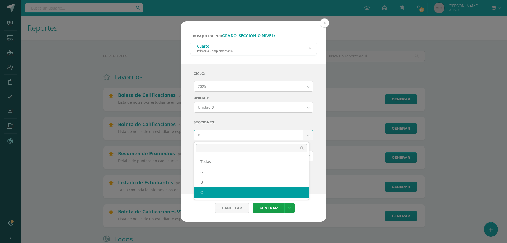
select select "C"
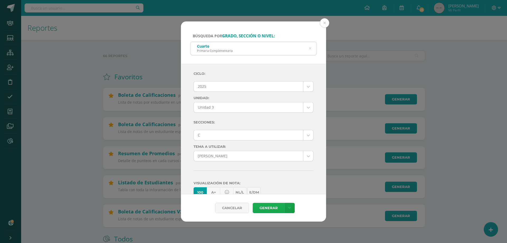
click at [275, 212] on link "Generar" at bounding box center [269, 208] width 32 height 10
click at [312, 49] on div "Cuarto Primaria Complementaria" at bounding box center [253, 48] width 126 height 12
click at [311, 49] on icon at bounding box center [310, 48] width 13 height 2
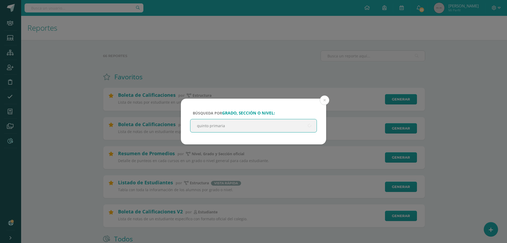
type input "quinto primaria"
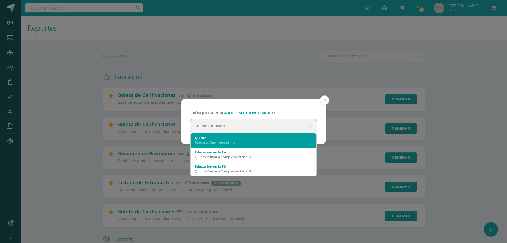
click at [205, 143] on div "Primaria Complementaria" at bounding box center [253, 142] width 117 height 5
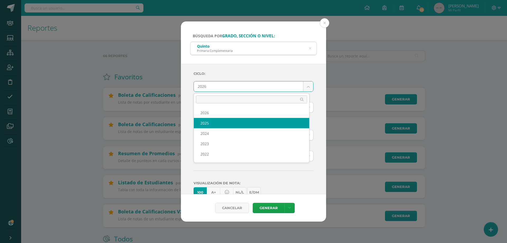
select select "7"
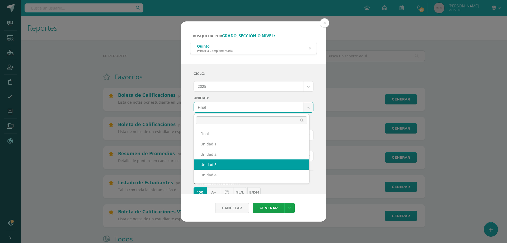
select select "Unidad 3"
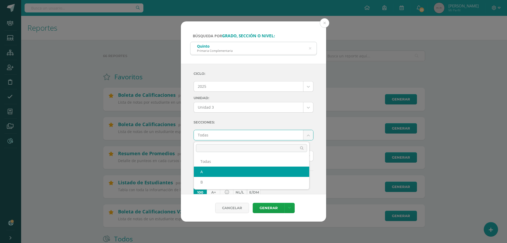
select select "A"
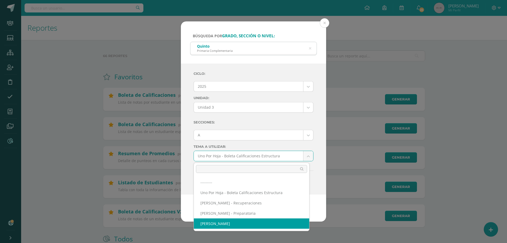
select select "57"
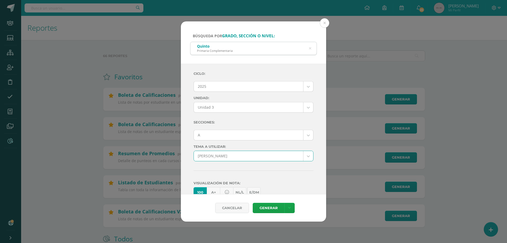
scroll to position [91, 0]
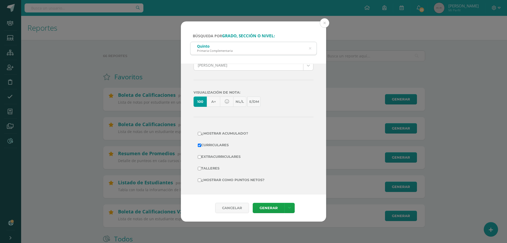
click at [223, 155] on label "Extracurriculares" at bounding box center [253, 156] width 111 height 7
click at [201, 155] on input "Extracurriculares" at bounding box center [199, 156] width 3 height 3
checkbox input "true"
click at [222, 179] on label "¿Mostrar como puntos netos?" at bounding box center [253, 179] width 111 height 7
click at [201, 179] on input "¿Mostrar como puntos netos?" at bounding box center [199, 179] width 3 height 3
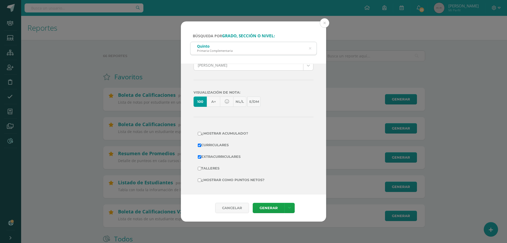
checkbox input "true"
click at [262, 205] on link "Generar" at bounding box center [269, 208] width 32 height 10
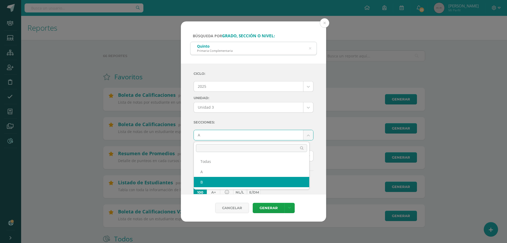
select select "B"
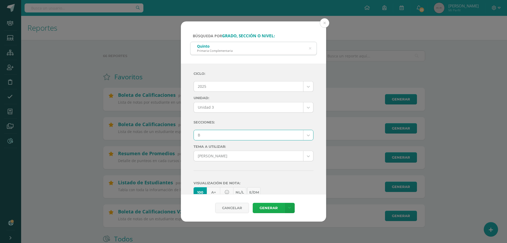
click at [264, 206] on link "Generar" at bounding box center [269, 208] width 32 height 10
click at [309, 48] on icon at bounding box center [310, 48] width 2 height 13
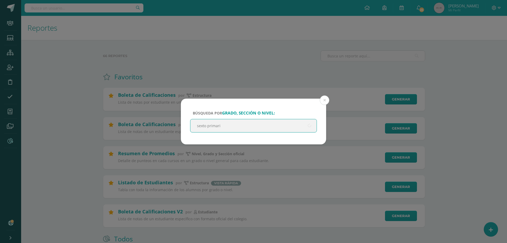
type input "sexto primaria"
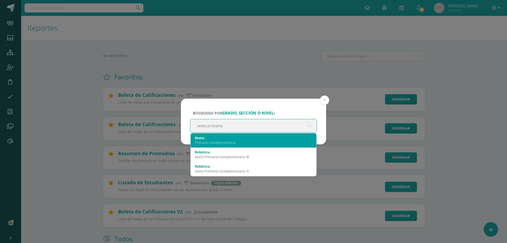
click at [222, 140] on div "Sexto" at bounding box center [253, 137] width 117 height 5
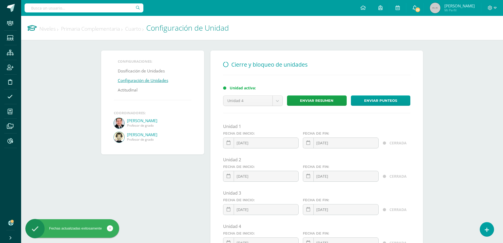
click at [421, 8] on span "25" at bounding box center [418, 10] width 6 height 6
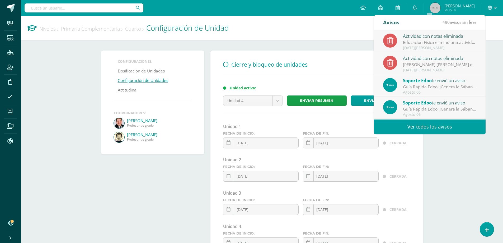
click at [442, 39] on div "Actividad con notas eliminada" at bounding box center [439, 35] width 73 height 7
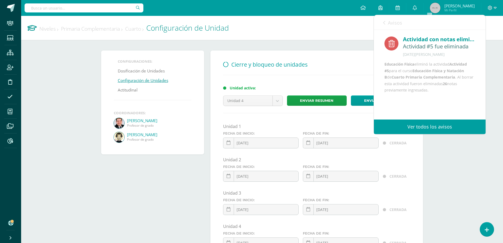
scroll to position [62, 0]
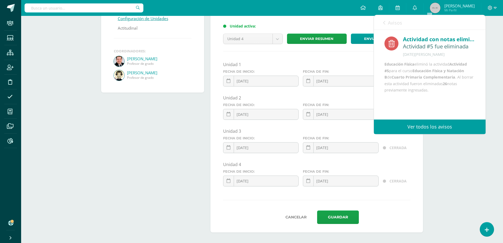
click at [385, 24] on link "Avisos" at bounding box center [392, 22] width 19 height 15
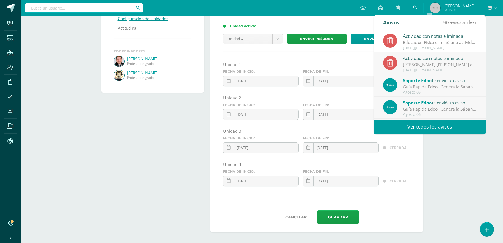
click at [424, 5] on link "0" at bounding box center [415, 8] width 17 height 16
click at [226, 9] on div "Configuración Configuración del Colegio Cerrar sesión Emiliana Mi Perfil 25 0 M…" at bounding box center [262, 8] width 482 height 16
